Goal: Task Accomplishment & Management: Complete application form

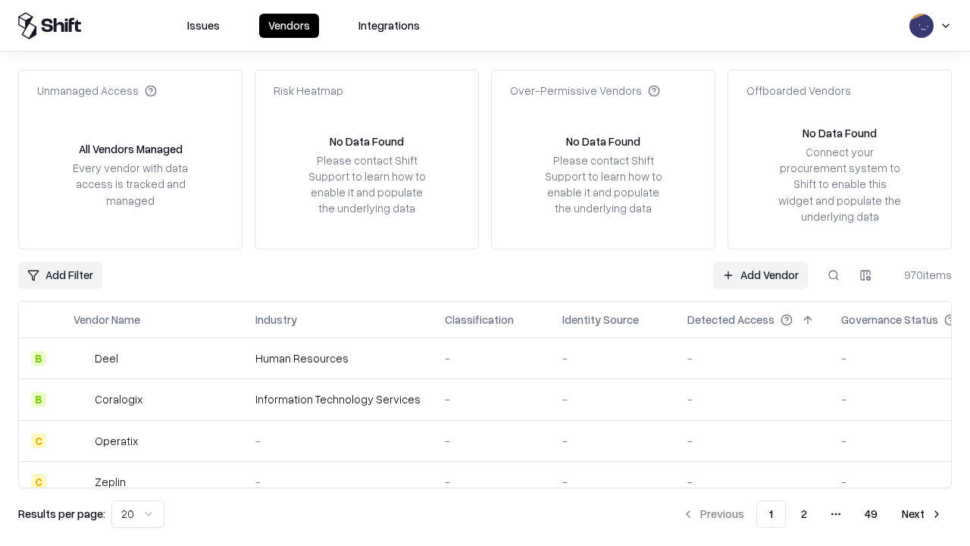
click at [760, 274] on link "Add Vendor" at bounding box center [760, 274] width 95 height 27
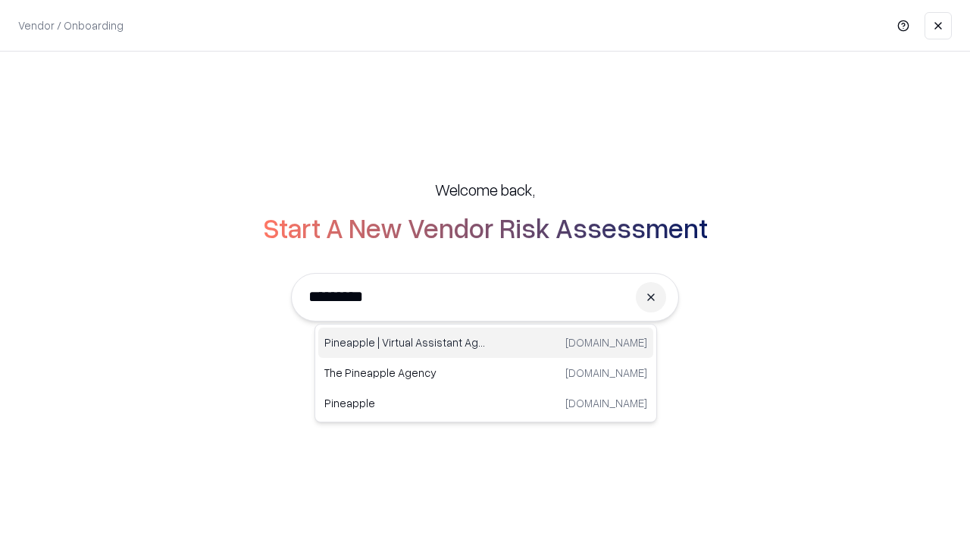
click at [486, 343] on div "Pineapple | Virtual Assistant Agency trypineapple.com" at bounding box center [485, 342] width 335 height 30
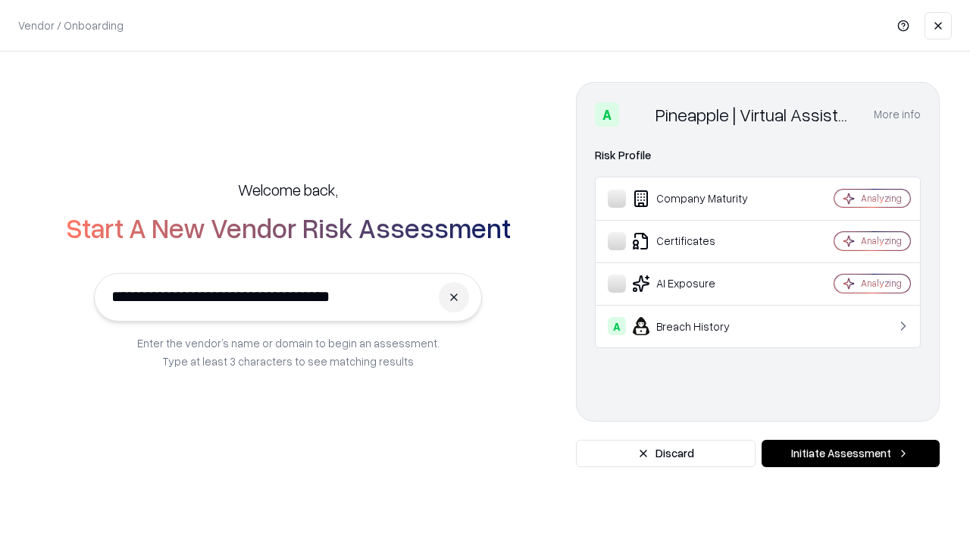
type input "**********"
click at [850, 453] on button "Initiate Assessment" at bounding box center [851, 453] width 178 height 27
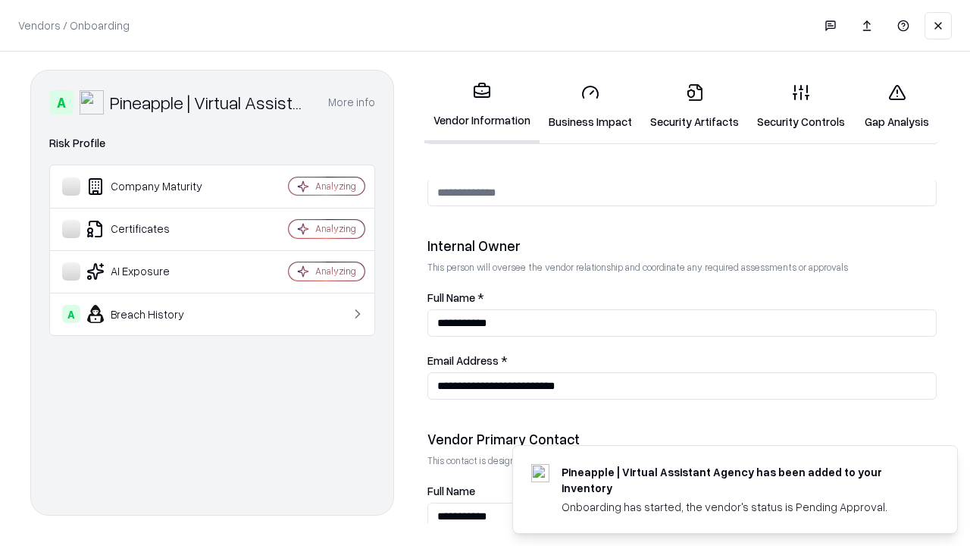
scroll to position [785, 0]
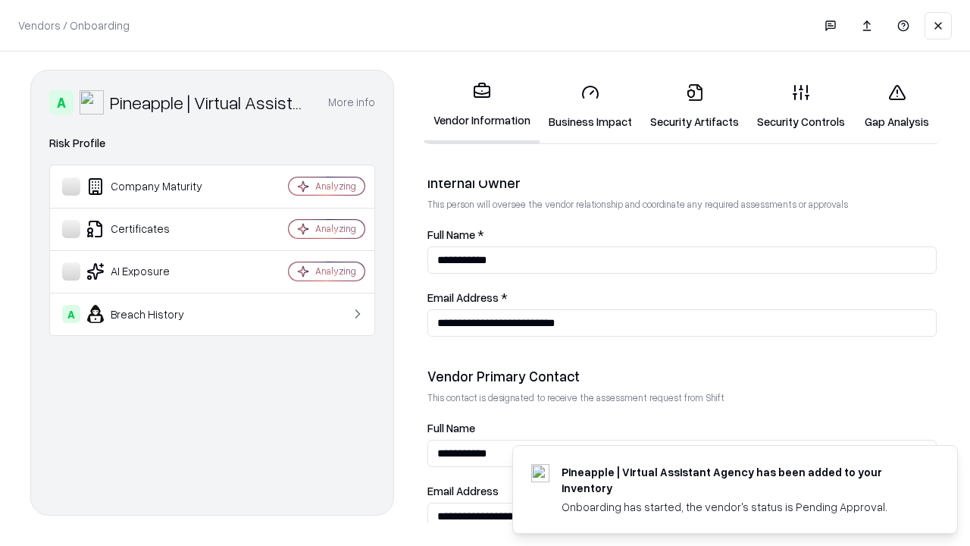
click at [590, 106] on link "Business Impact" at bounding box center [591, 106] width 102 height 70
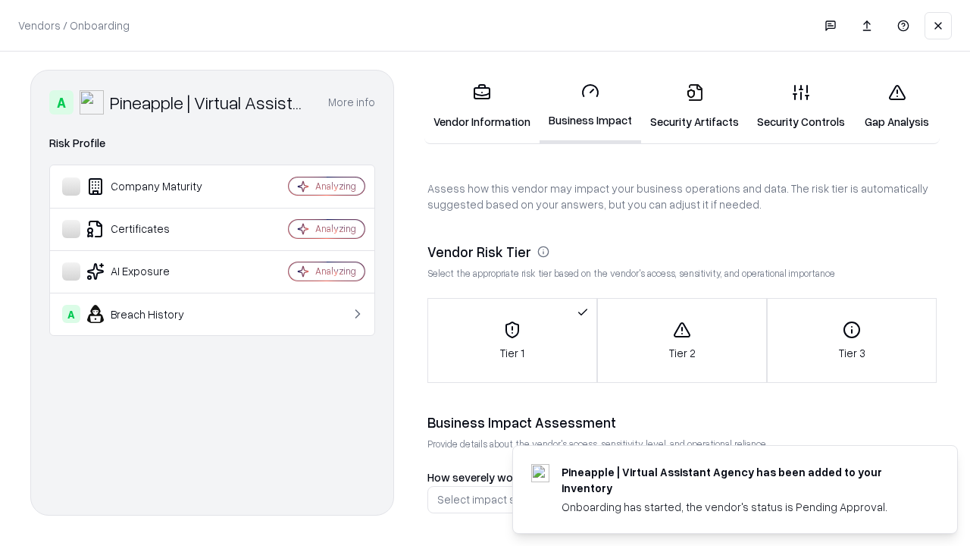
click at [694, 106] on link "Security Artifacts" at bounding box center [694, 106] width 107 height 70
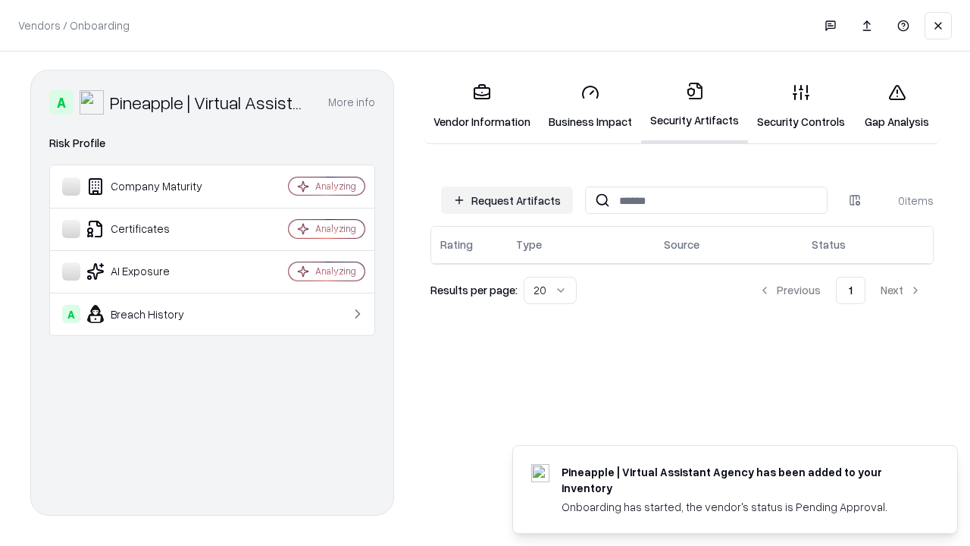
click at [507, 200] on button "Request Artifacts" at bounding box center [507, 199] width 132 height 27
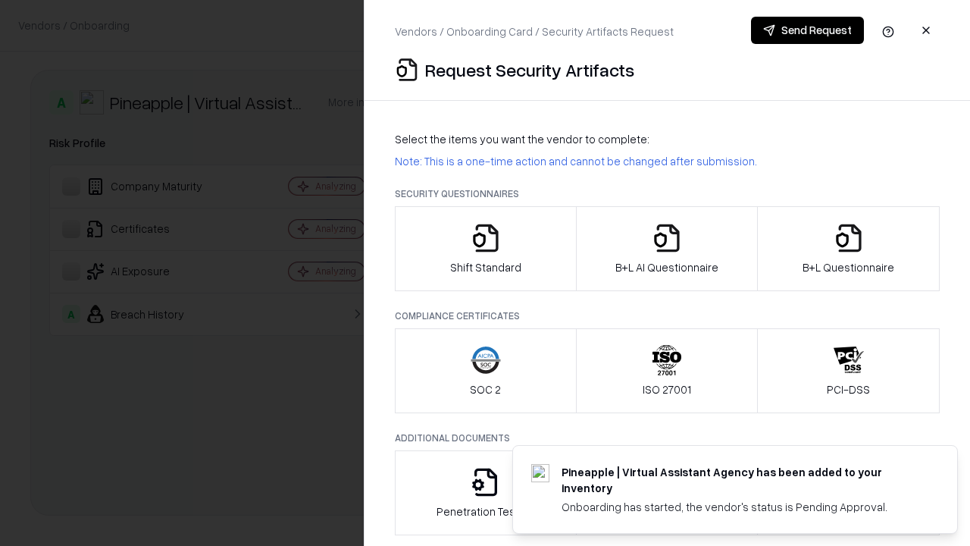
click at [485, 249] on icon "button" at bounding box center [486, 238] width 30 height 30
click at [807, 30] on button "Send Request" at bounding box center [807, 30] width 113 height 27
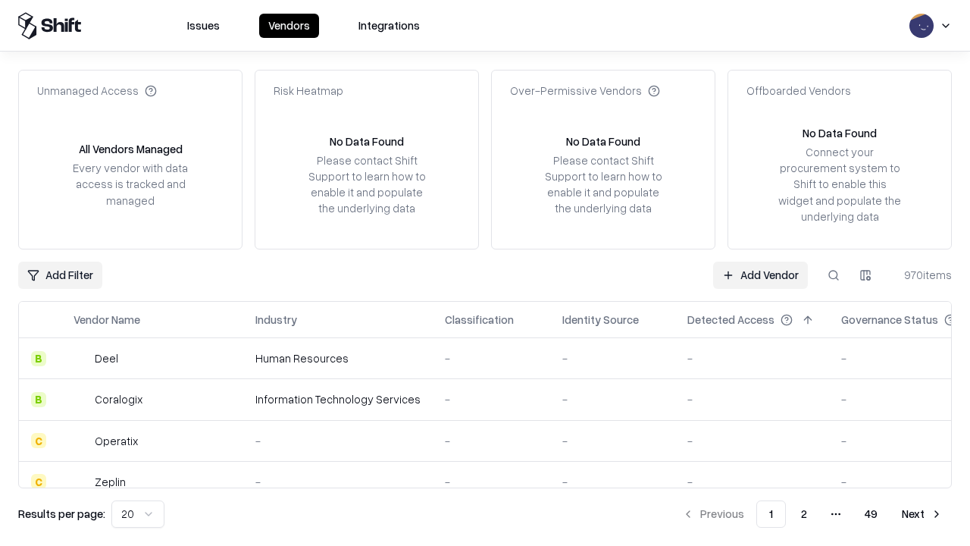
click at [834, 274] on button at bounding box center [833, 274] width 27 height 27
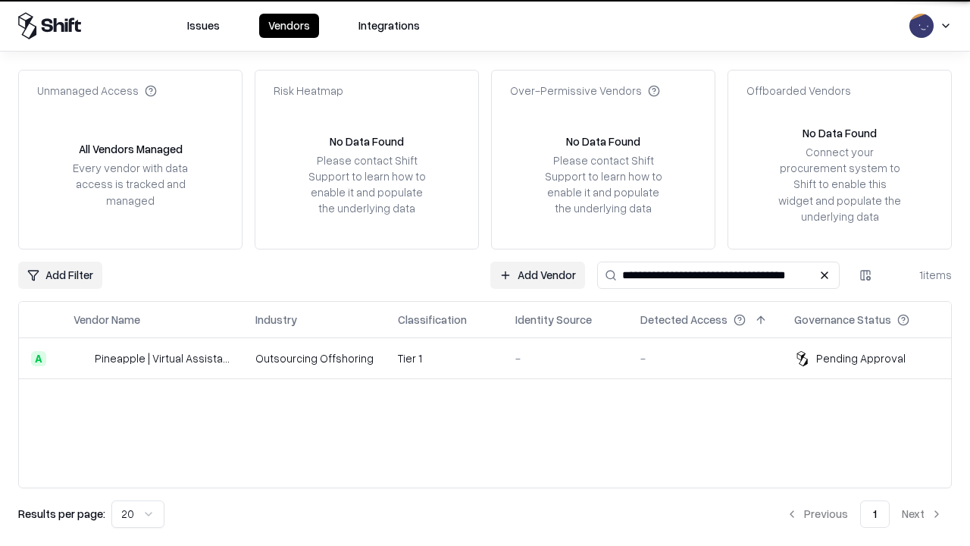
type input "**********"
click at [494, 358] on td "Tier 1" at bounding box center [444, 358] width 117 height 41
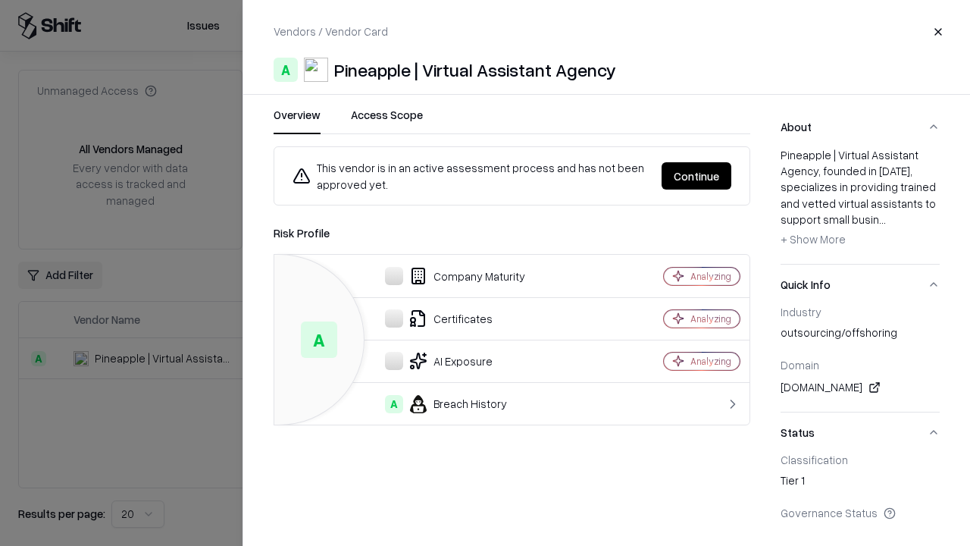
click at [696, 176] on button "Continue" at bounding box center [697, 175] width 70 height 27
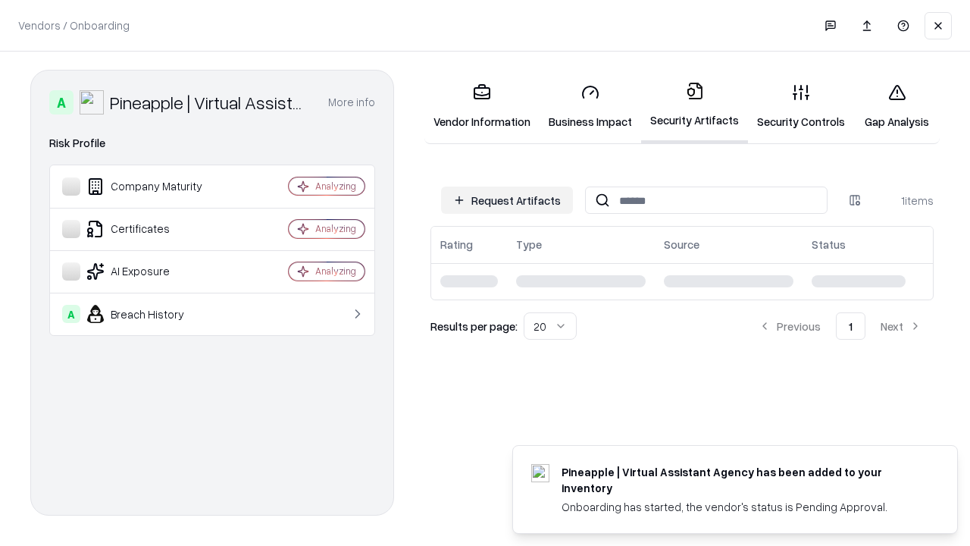
click at [896, 106] on link "Gap Analysis" at bounding box center [897, 106] width 86 height 70
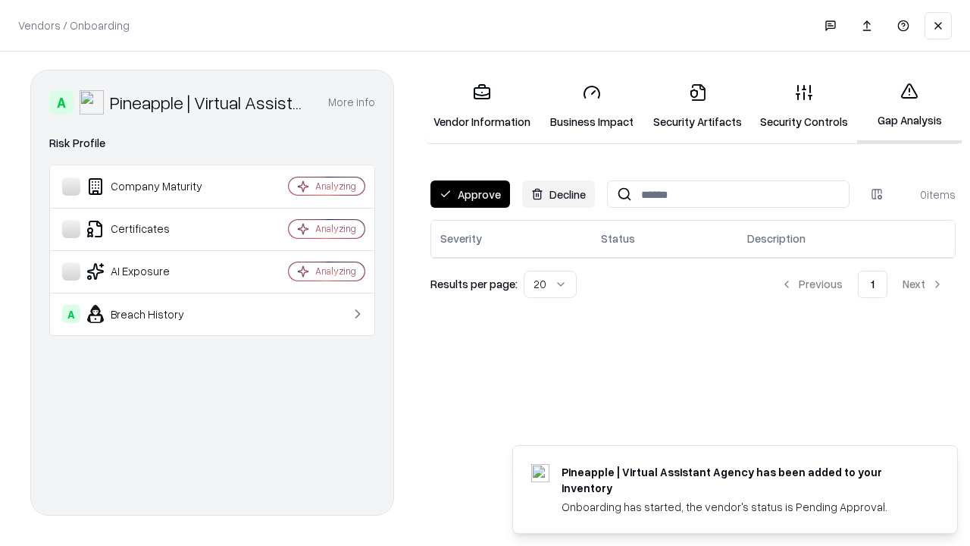
click at [470, 194] on button "Approve" at bounding box center [470, 193] width 80 height 27
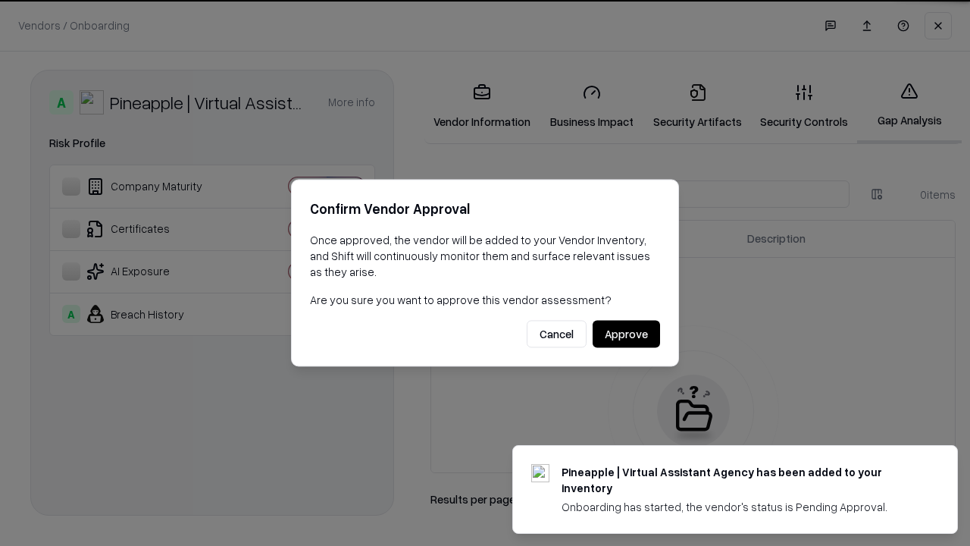
click at [626, 333] on button "Approve" at bounding box center [626, 334] width 67 height 27
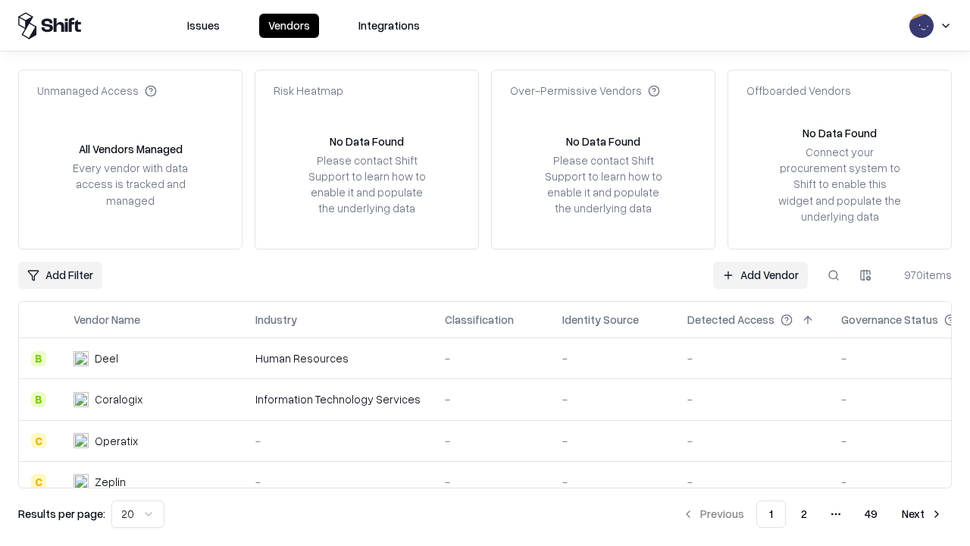
type input "**********"
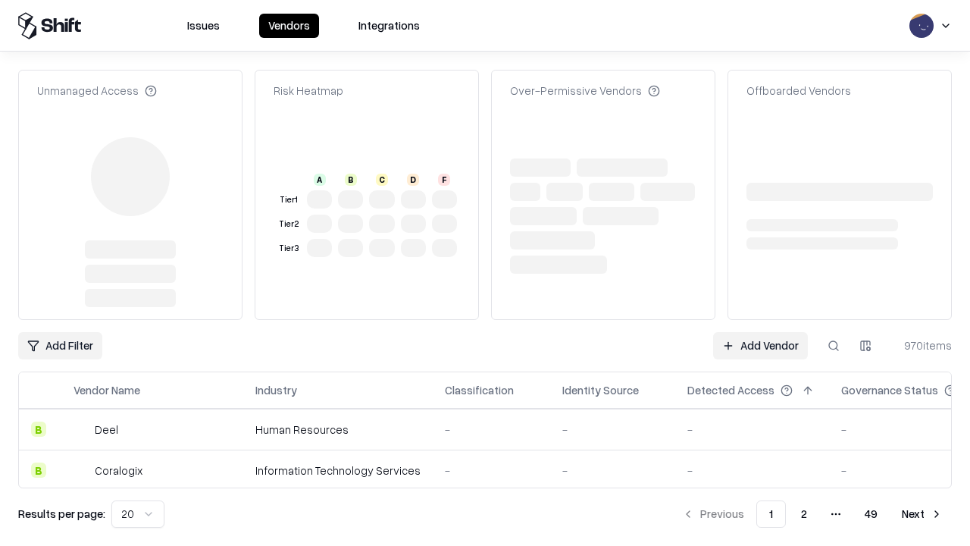
click at [760, 332] on link "Add Vendor" at bounding box center [760, 345] width 95 height 27
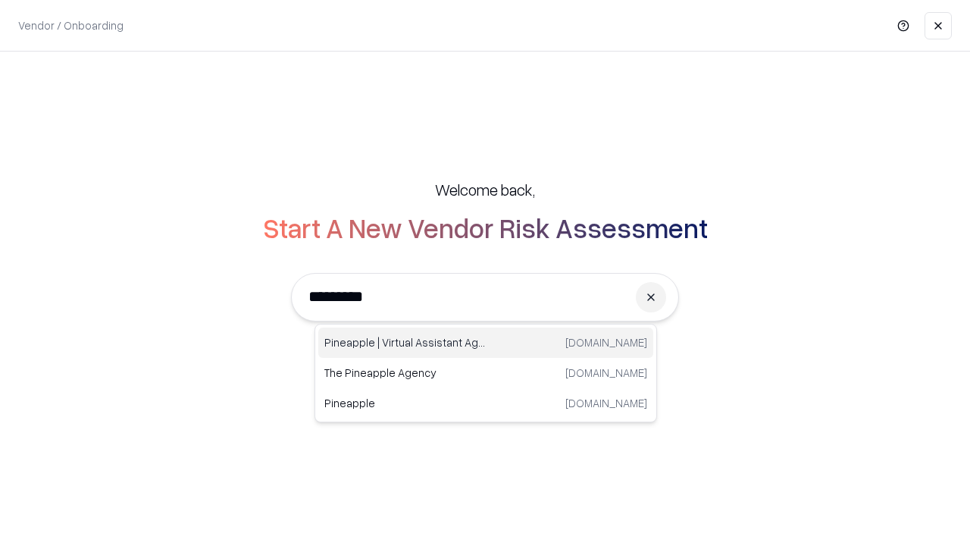
click at [486, 343] on div "Pineapple | Virtual Assistant Agency trypineapple.com" at bounding box center [485, 342] width 335 height 30
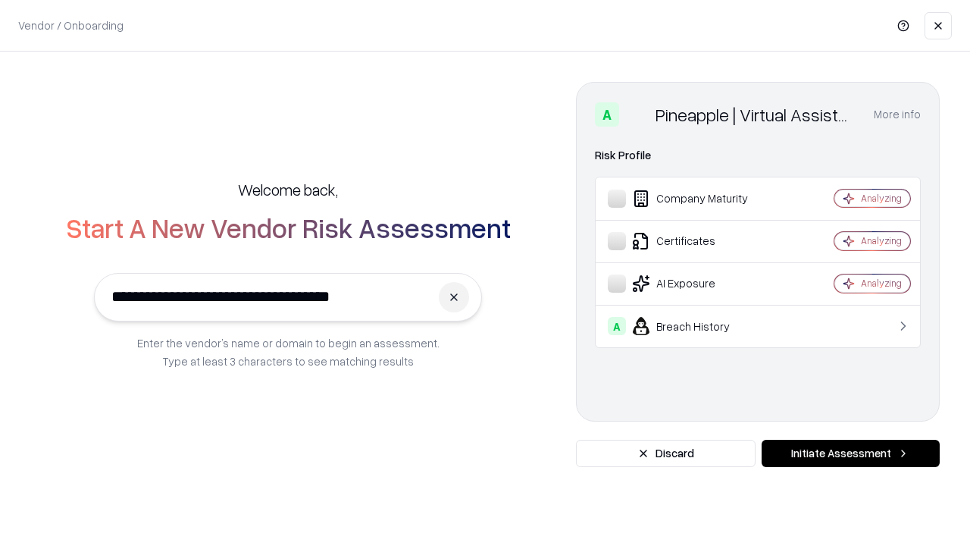
type input "**********"
click at [850, 453] on button "Initiate Assessment" at bounding box center [851, 453] width 178 height 27
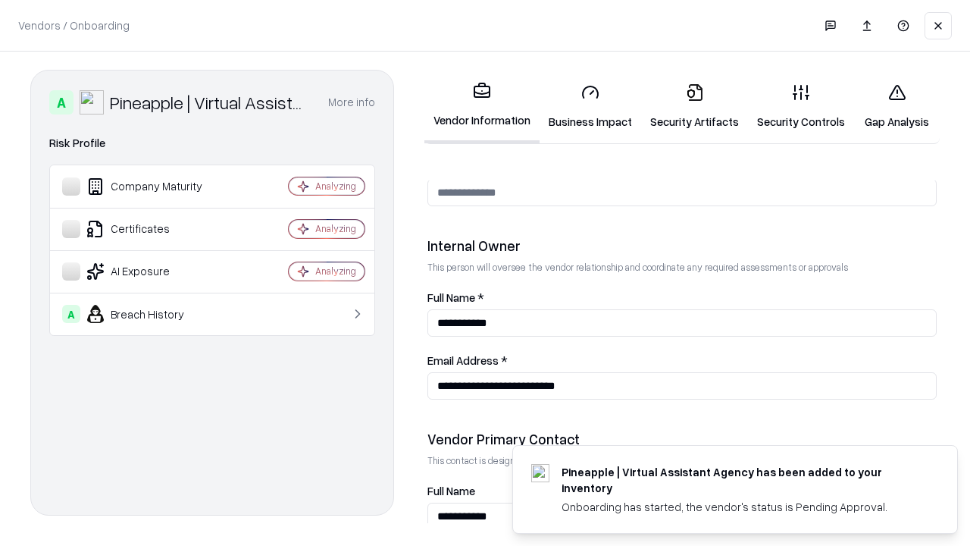
scroll to position [785, 0]
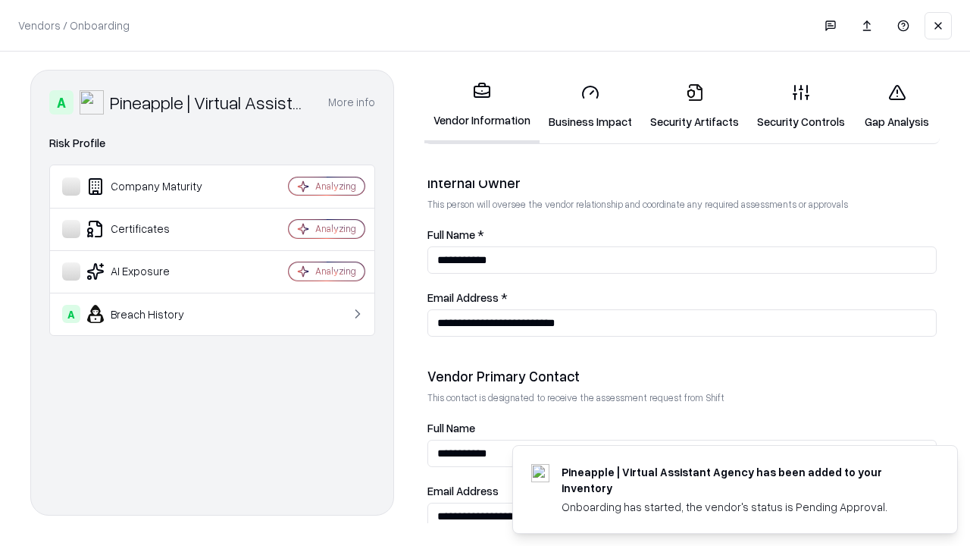
click at [896, 106] on link "Gap Analysis" at bounding box center [897, 106] width 86 height 70
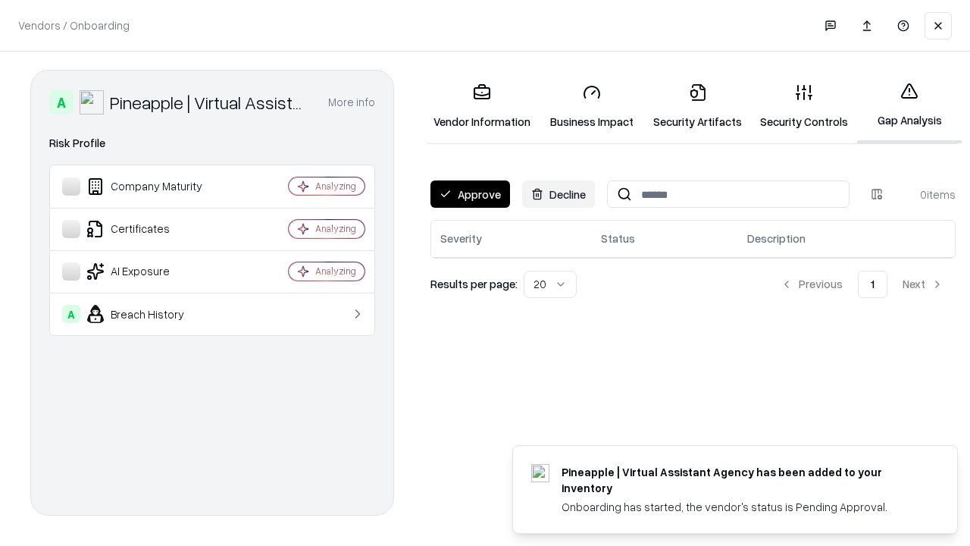
click at [470, 194] on button "Approve" at bounding box center [470, 193] width 80 height 27
